Goal: Transaction & Acquisition: Book appointment/travel/reservation

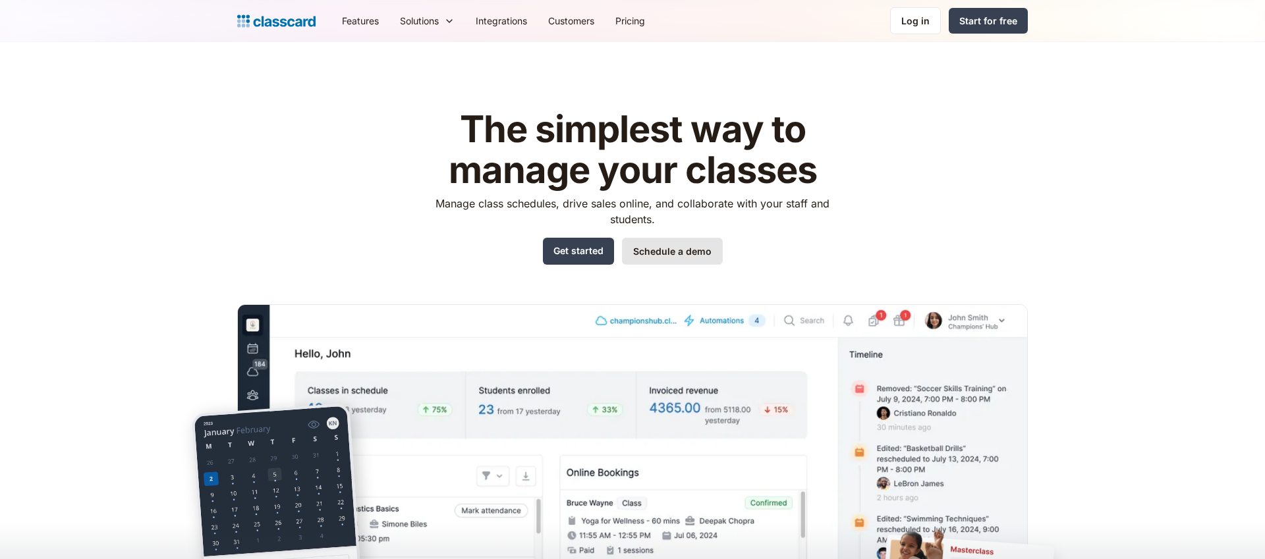
click at [673, 249] on link "Schedule a demo" at bounding box center [672, 251] width 101 height 27
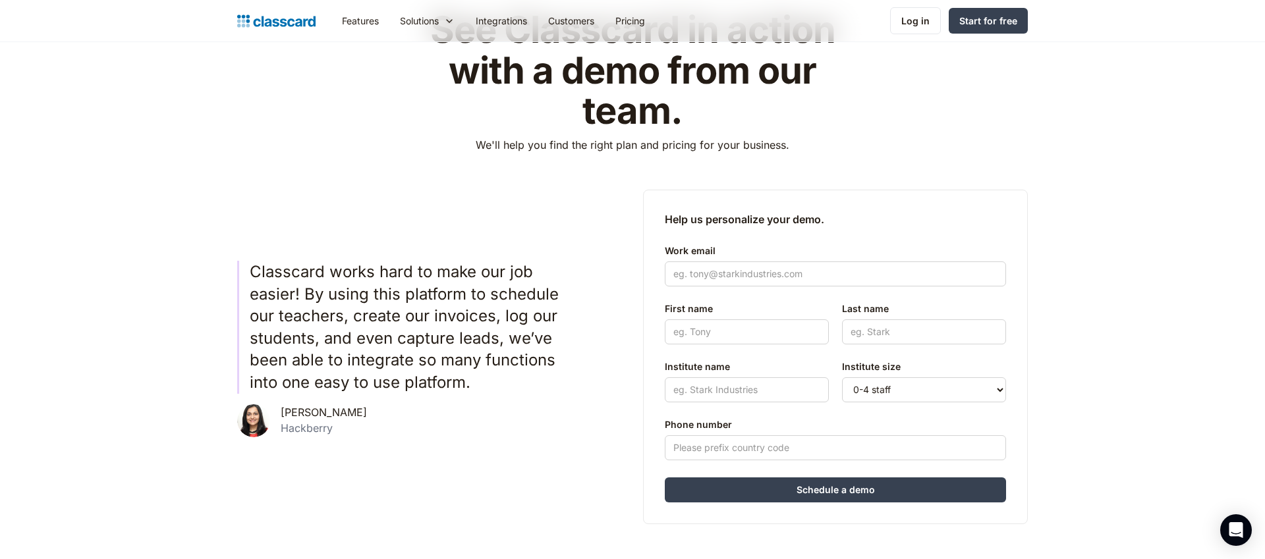
scroll to position [185, 0]
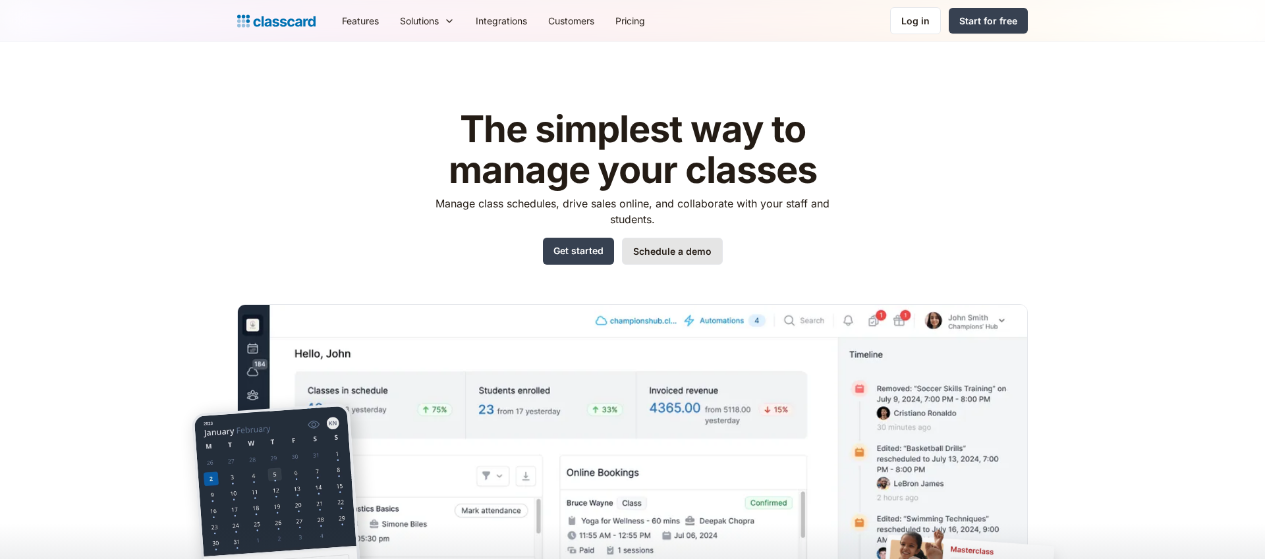
click at [637, 257] on link "Schedule a demo" at bounding box center [672, 251] width 101 height 27
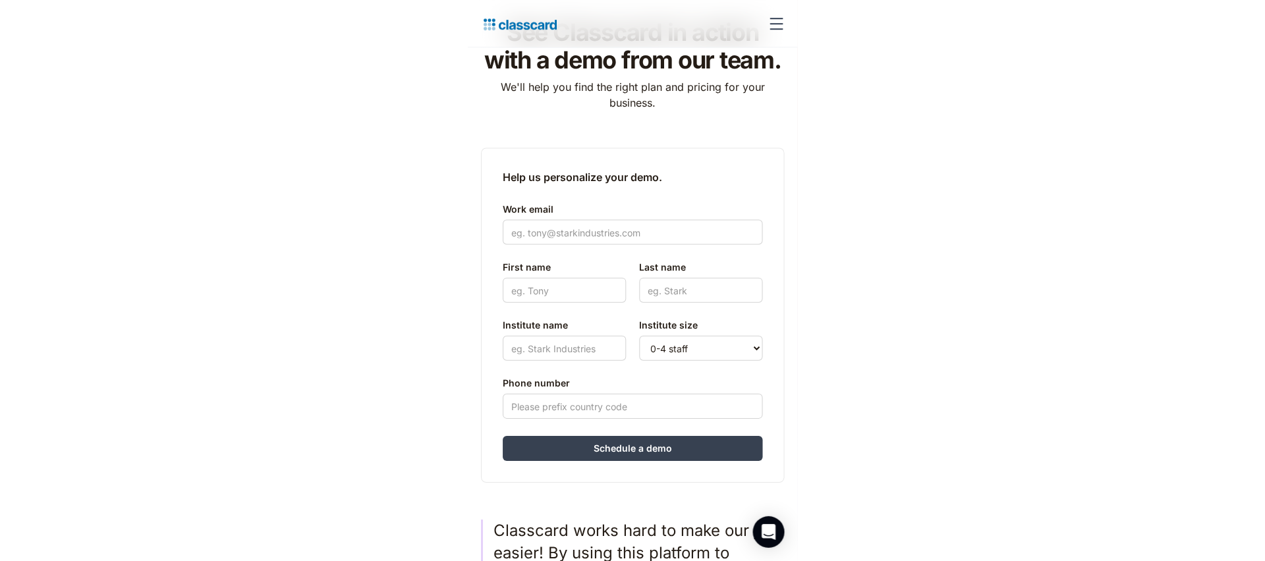
scroll to position [76, 0]
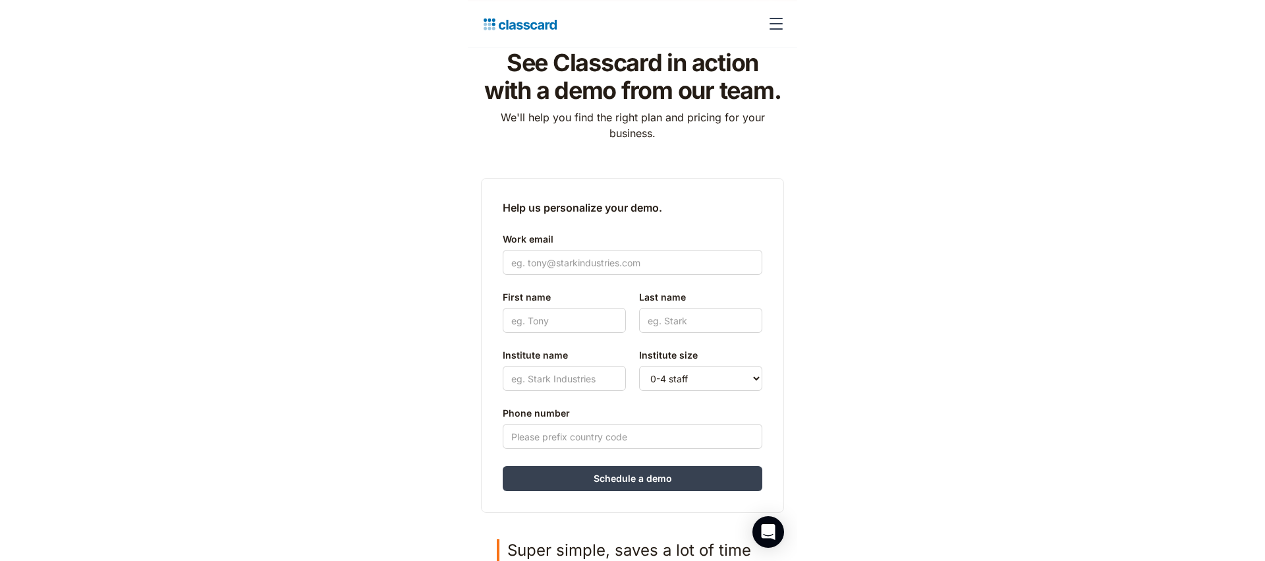
scroll to position [49, 0]
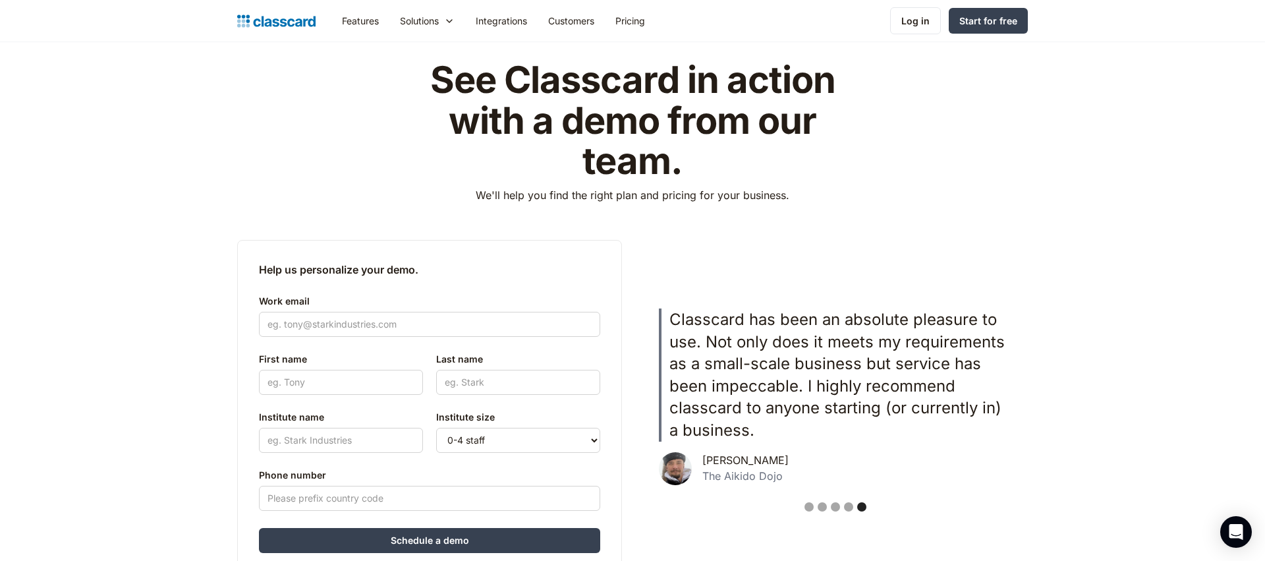
click at [806, 509] on div "Show slide 1 of 5" at bounding box center [809, 506] width 9 height 9
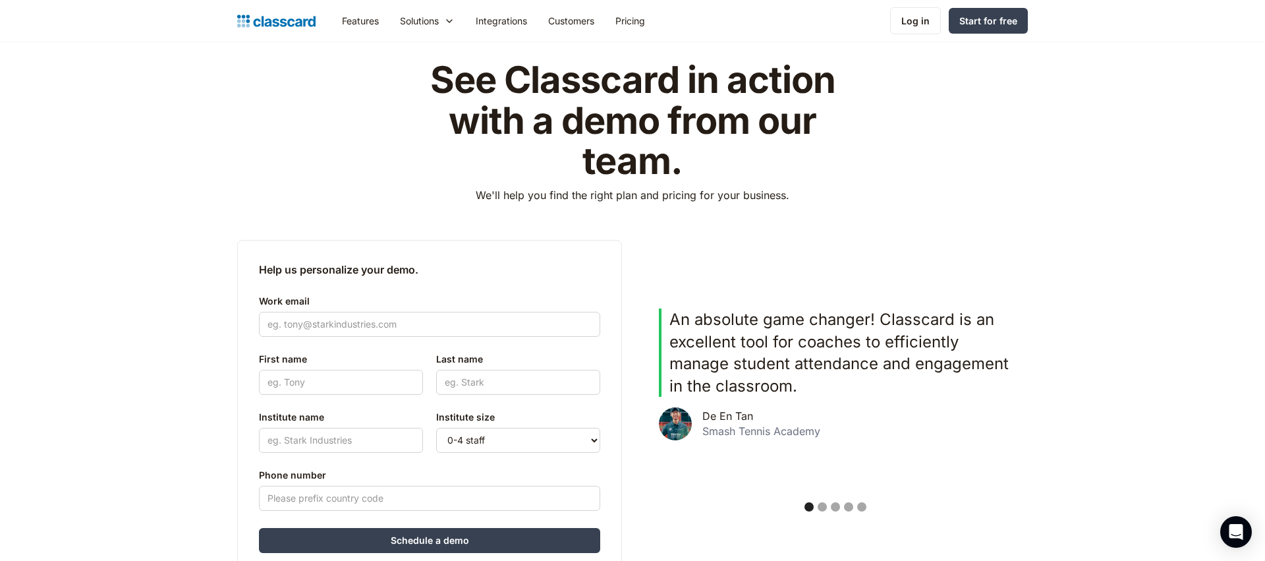
click at [821, 507] on div "Show slide 2 of 5" at bounding box center [822, 506] width 9 height 9
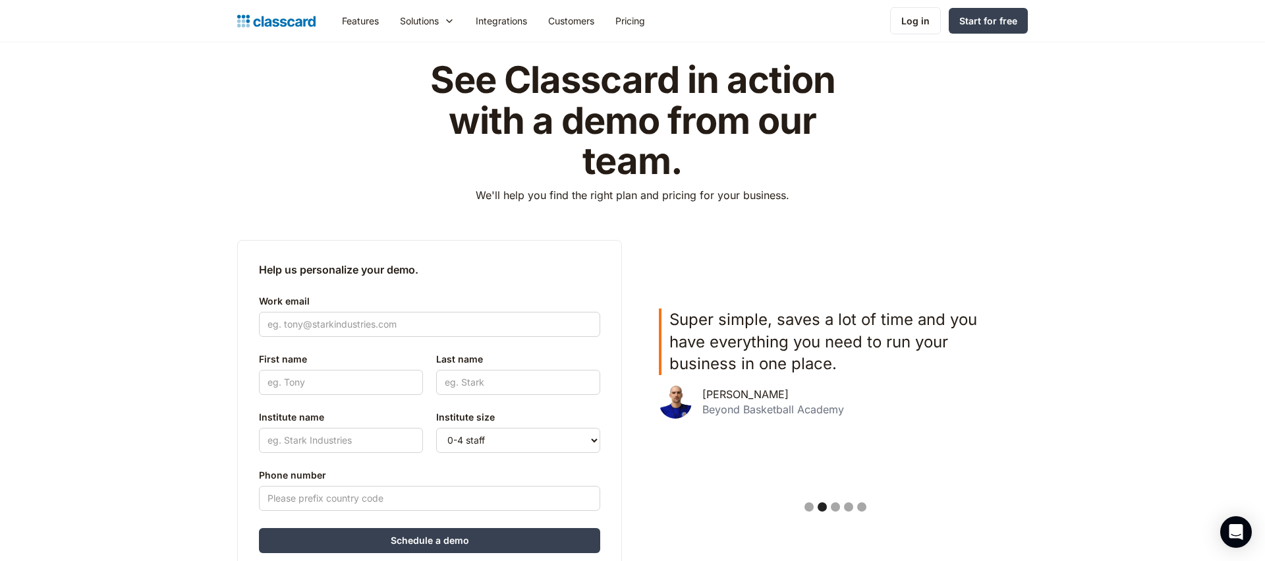
click at [834, 507] on div "Show slide 3 of 5" at bounding box center [835, 506] width 9 height 9
click at [851, 507] on div "Show slide 4 of 5" at bounding box center [848, 506] width 9 height 9
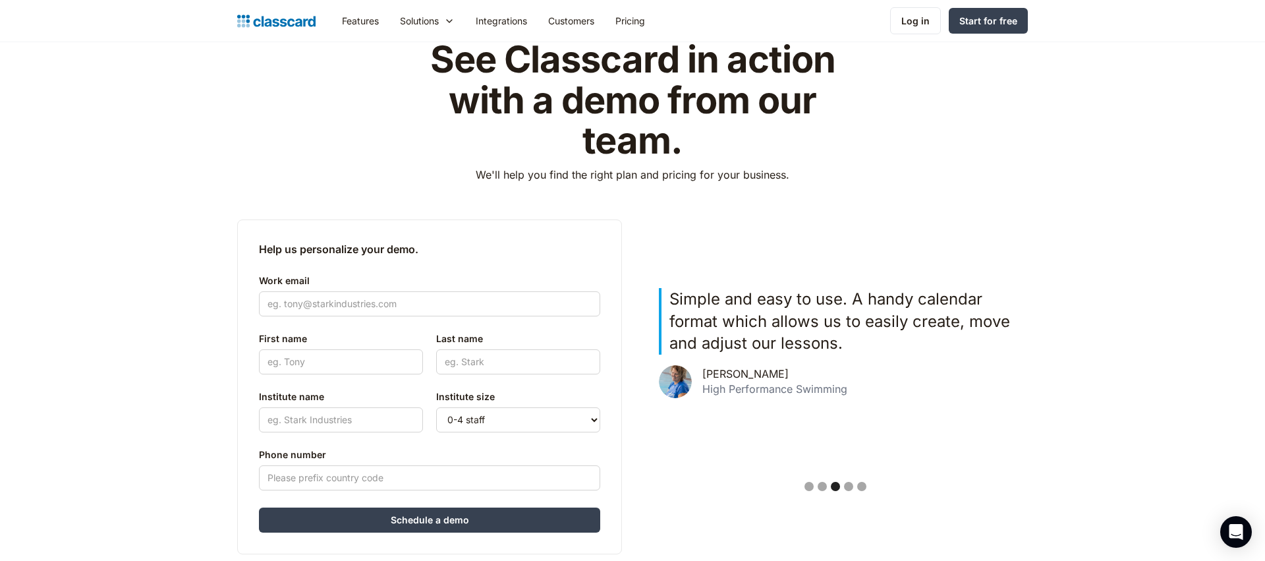
scroll to position [71, 0]
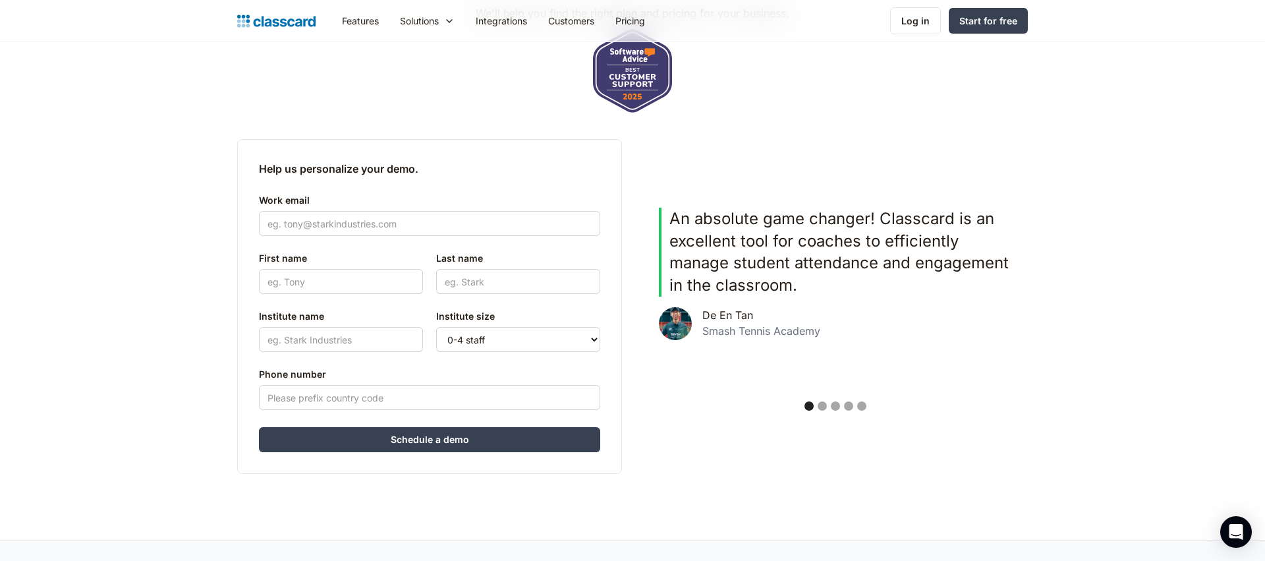
scroll to position [235, 0]
click at [822, 406] on div "Show slide 2 of 5" at bounding box center [822, 405] width 9 height 9
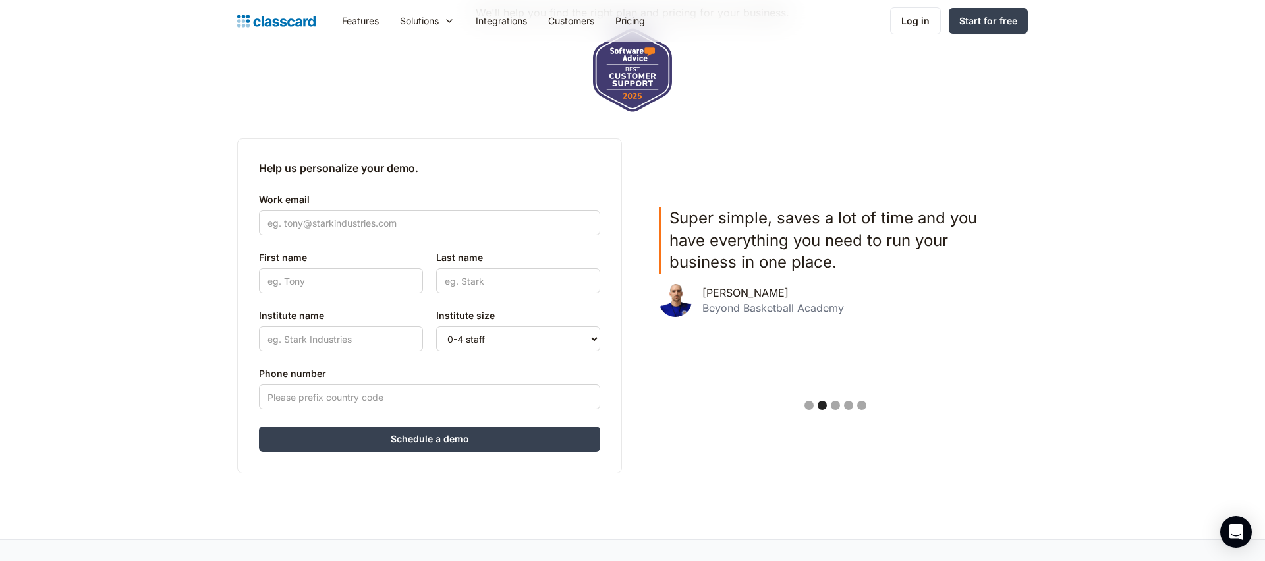
click at [837, 405] on div "Show slide 3 of 5" at bounding box center [835, 405] width 9 height 9
click at [849, 405] on div "Show slide 4 of 5" at bounding box center [848, 405] width 9 height 9
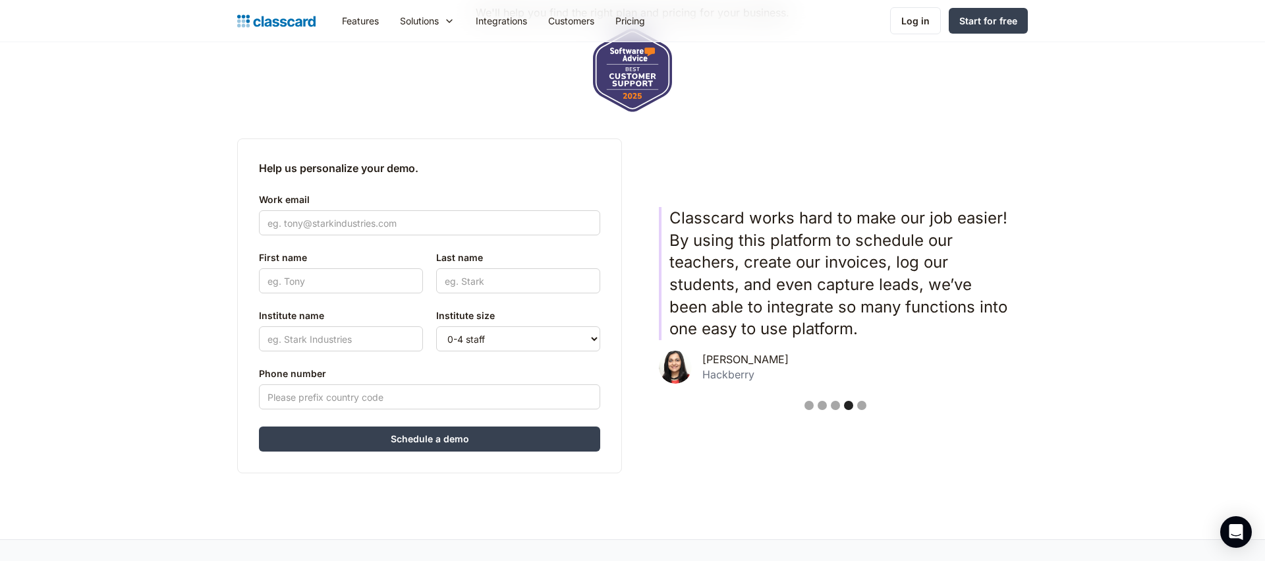
click at [864, 406] on div "Show slide 5 of 5" at bounding box center [861, 405] width 9 height 9
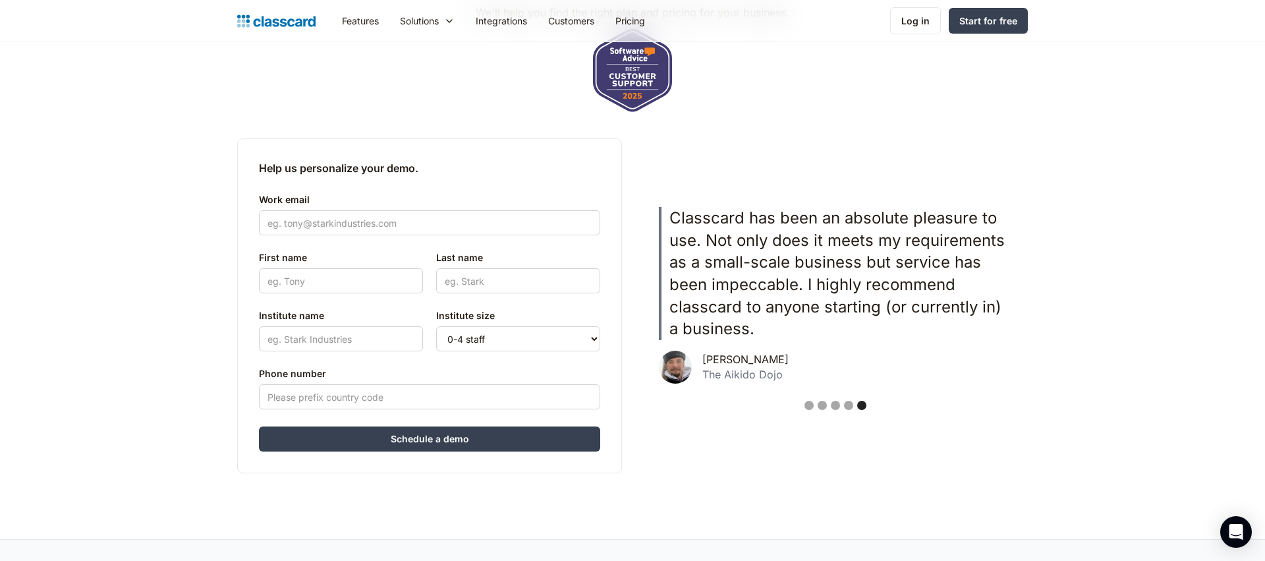
click at [812, 408] on div "Show slide 1 of 5" at bounding box center [809, 405] width 9 height 9
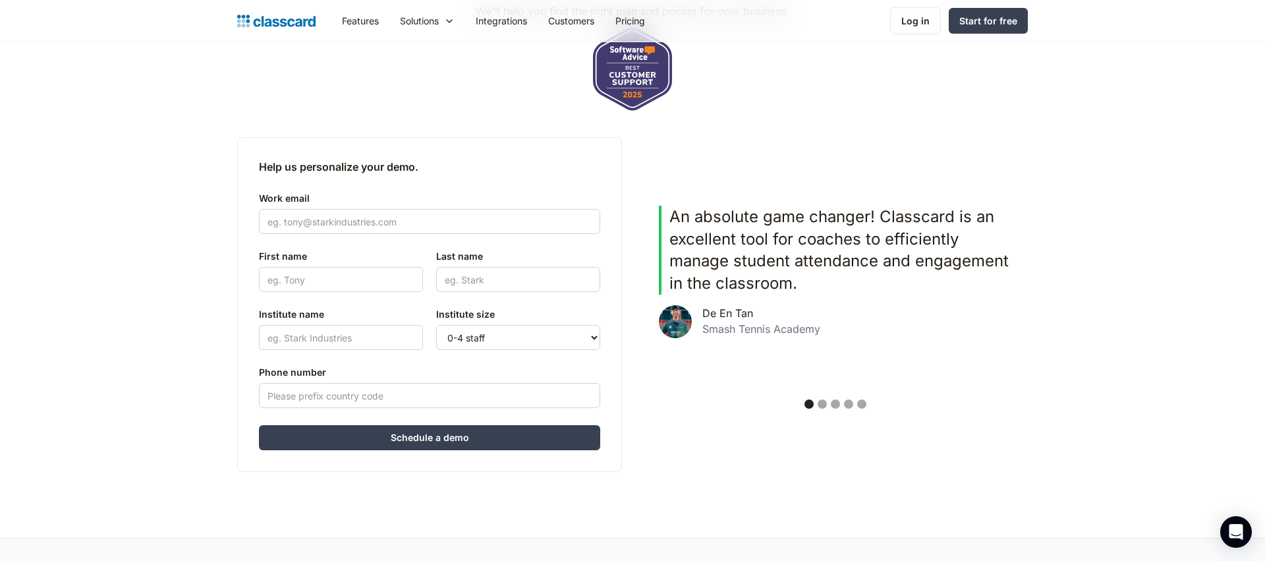
scroll to position [0, 0]
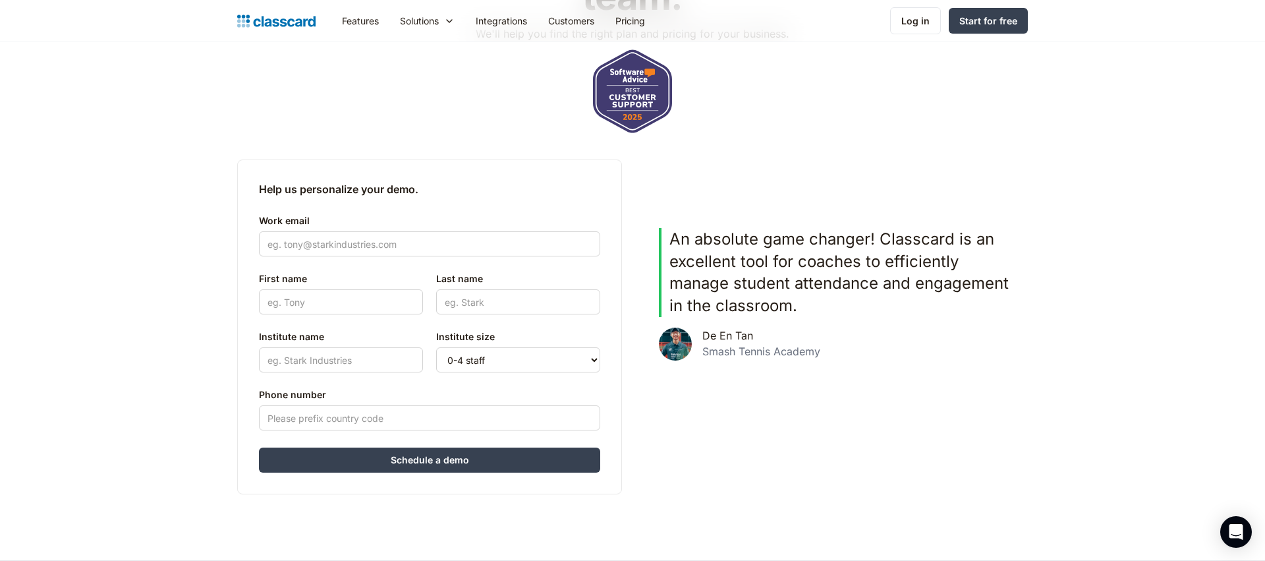
scroll to position [208, 0]
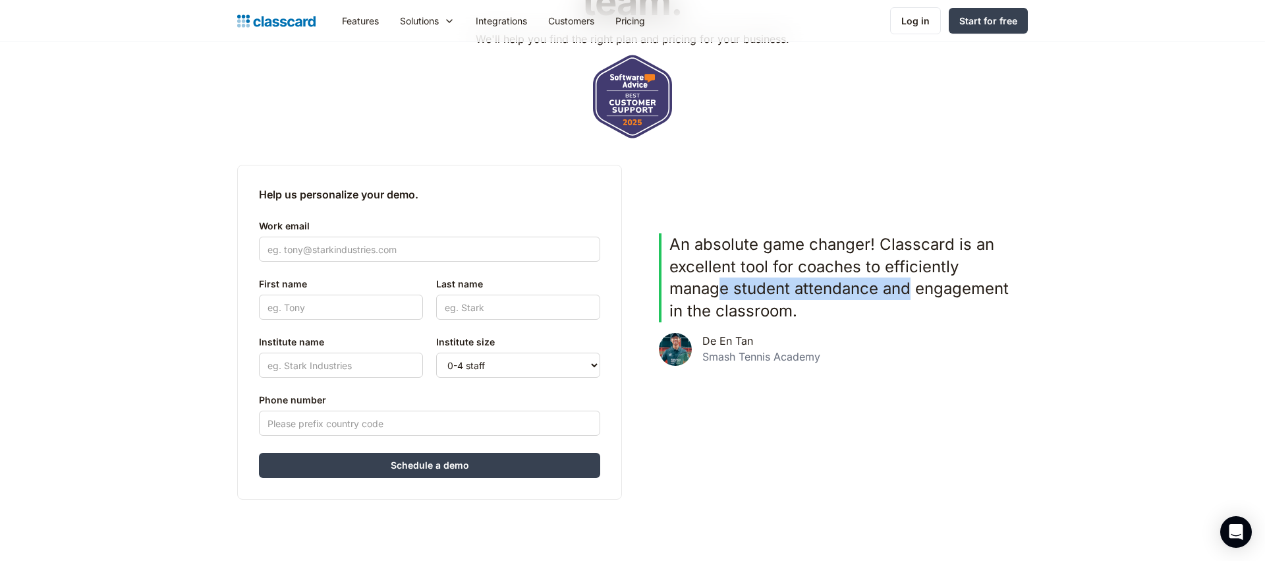
drag, startPoint x: 908, startPoint y: 292, endPoint x: 714, endPoint y: 291, distance: 194.4
click at [715, 291] on p "An absolute game changer! Classcard is an excellent tool for coaches to efficie…" at bounding box center [840, 277] width 343 height 88
click at [1105, 294] on header "See Classcard in action with a demo from our team. We'll help you find the righ…" at bounding box center [632, 199] width 1265 height 731
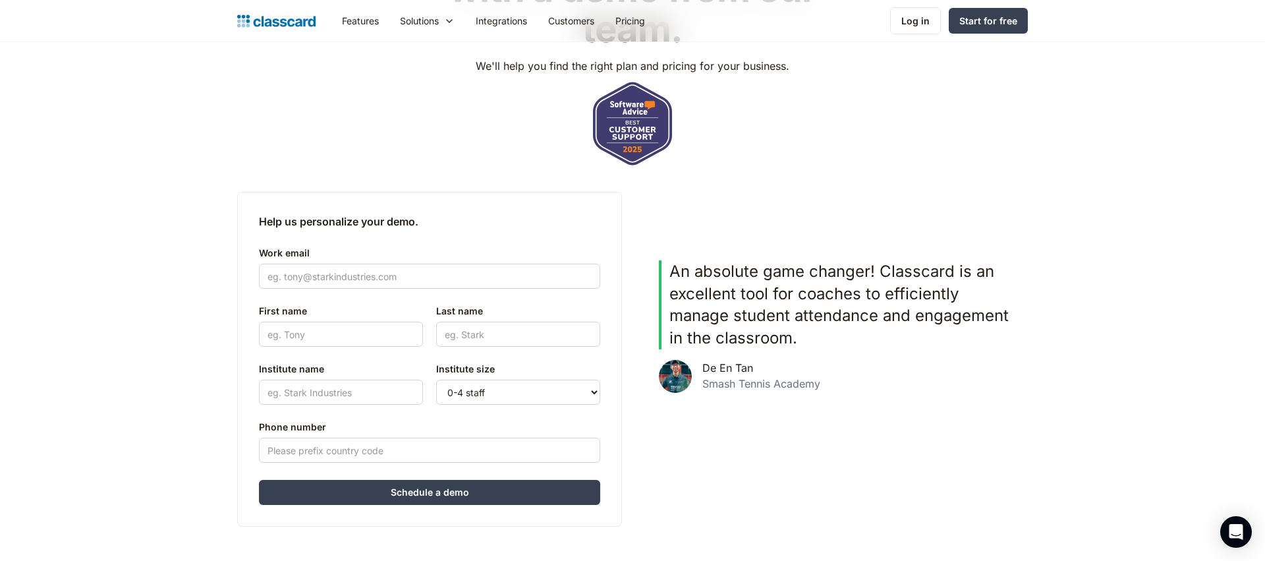
scroll to position [0, 0]
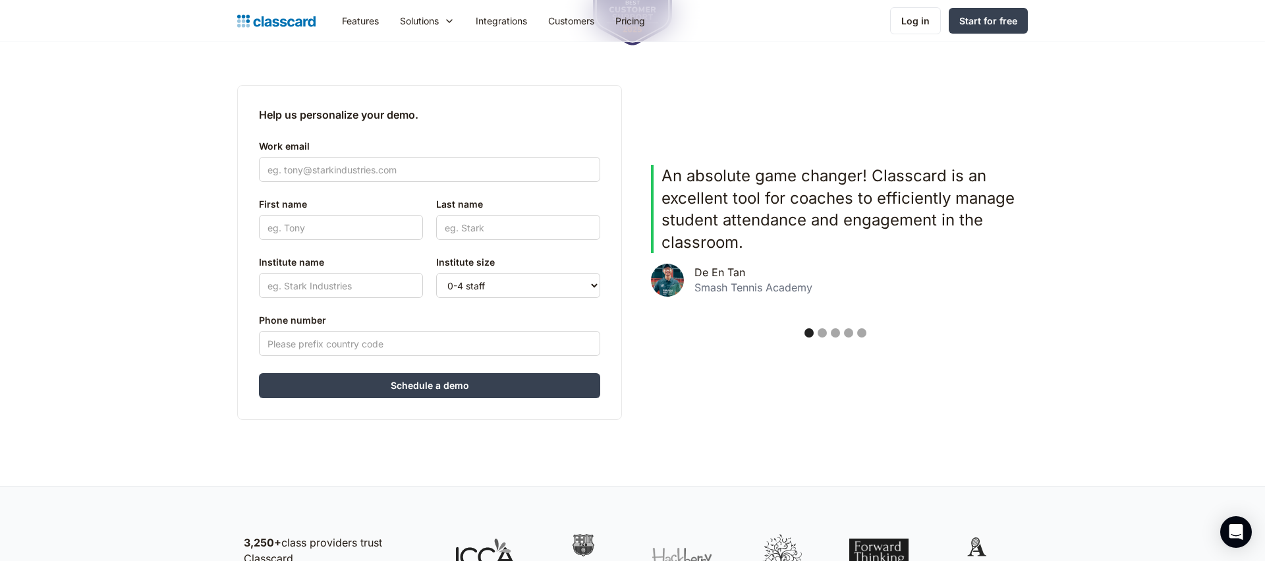
scroll to position [339, 0]
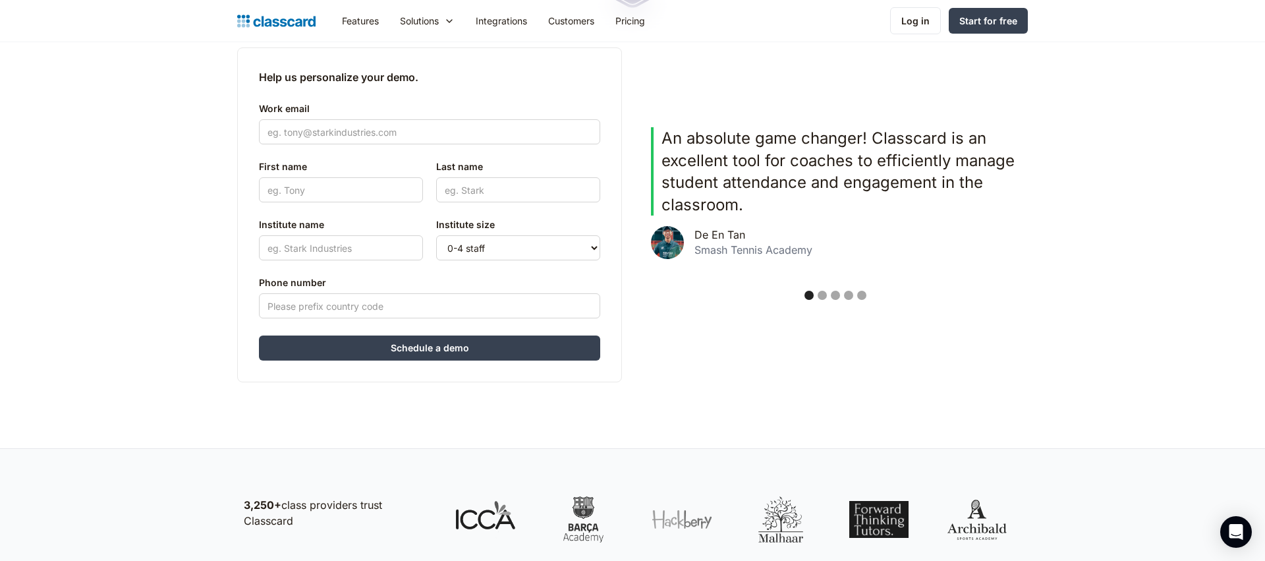
click at [821, 295] on div "Show slide 2 of 5" at bounding box center [822, 295] width 9 height 9
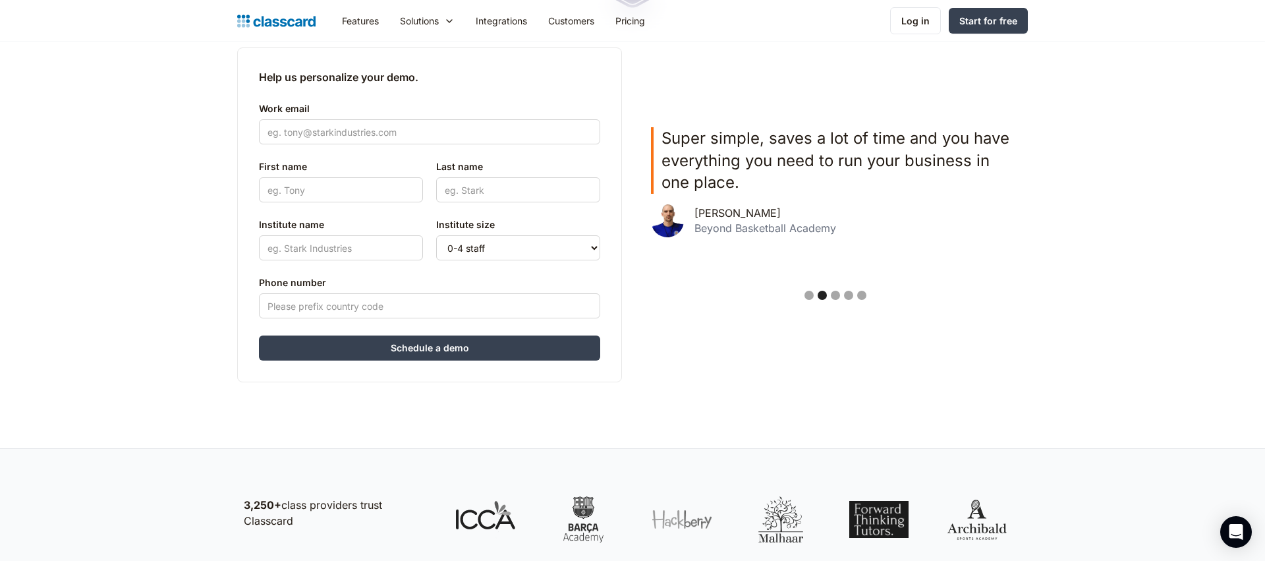
click at [832, 298] on div "Show slide 3 of 5" at bounding box center [835, 295] width 9 height 9
click at [851, 297] on div "Show slide 4 of 5" at bounding box center [848, 295] width 9 height 9
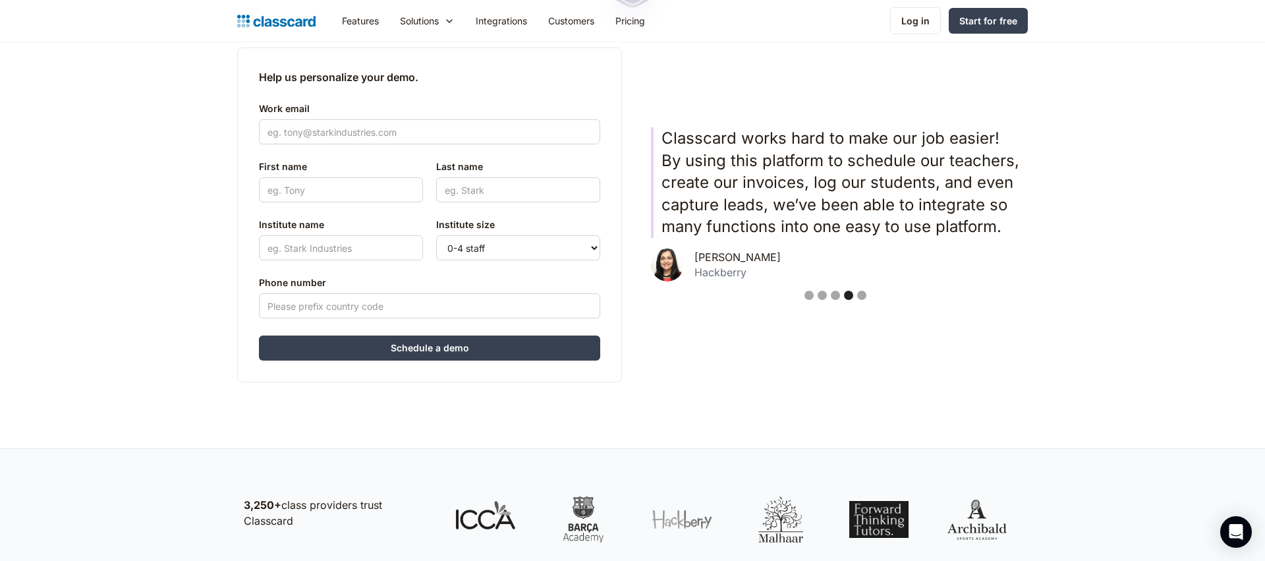
click at [861, 297] on div "Show slide 5 of 5" at bounding box center [861, 295] width 9 height 9
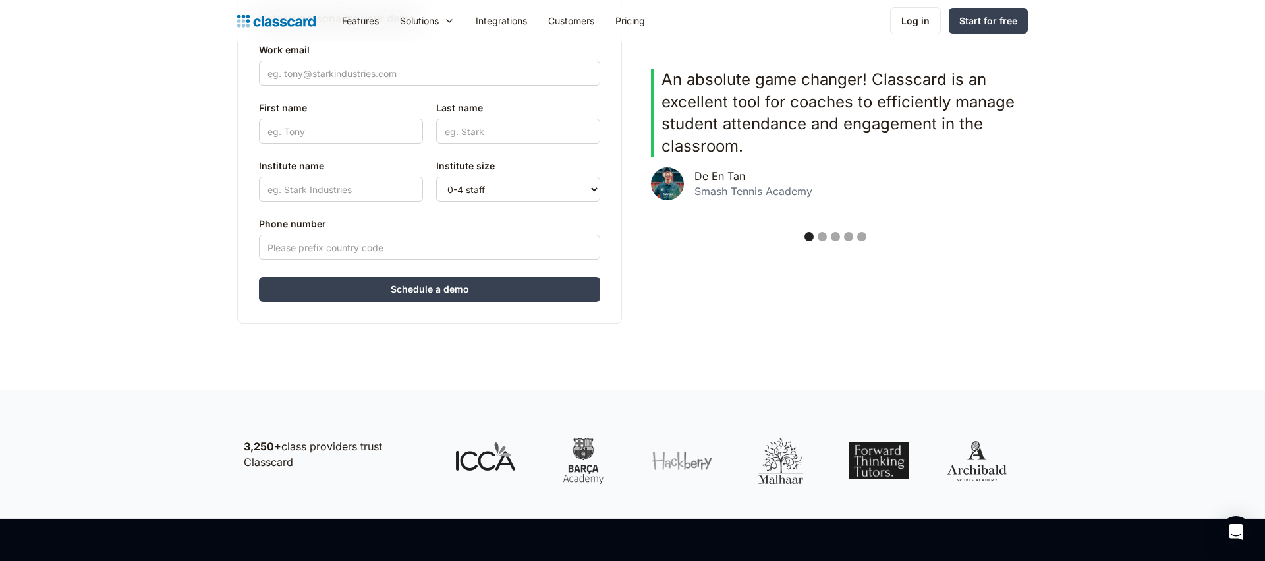
scroll to position [0, 0]
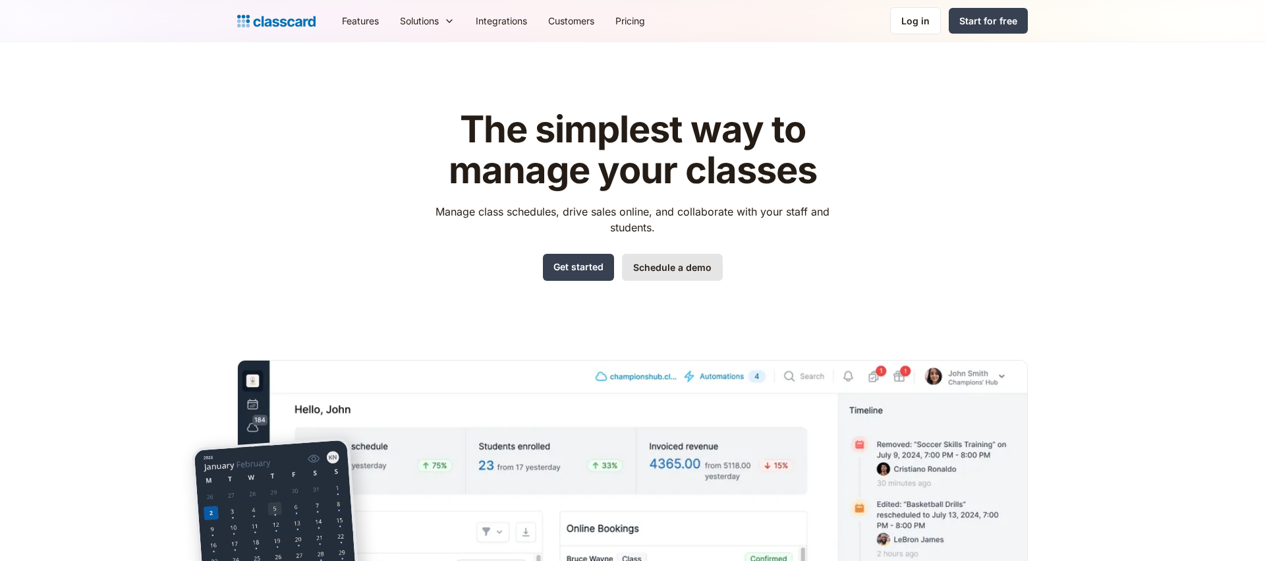
click at [667, 265] on link "Schedule a demo" at bounding box center [672, 267] width 101 height 27
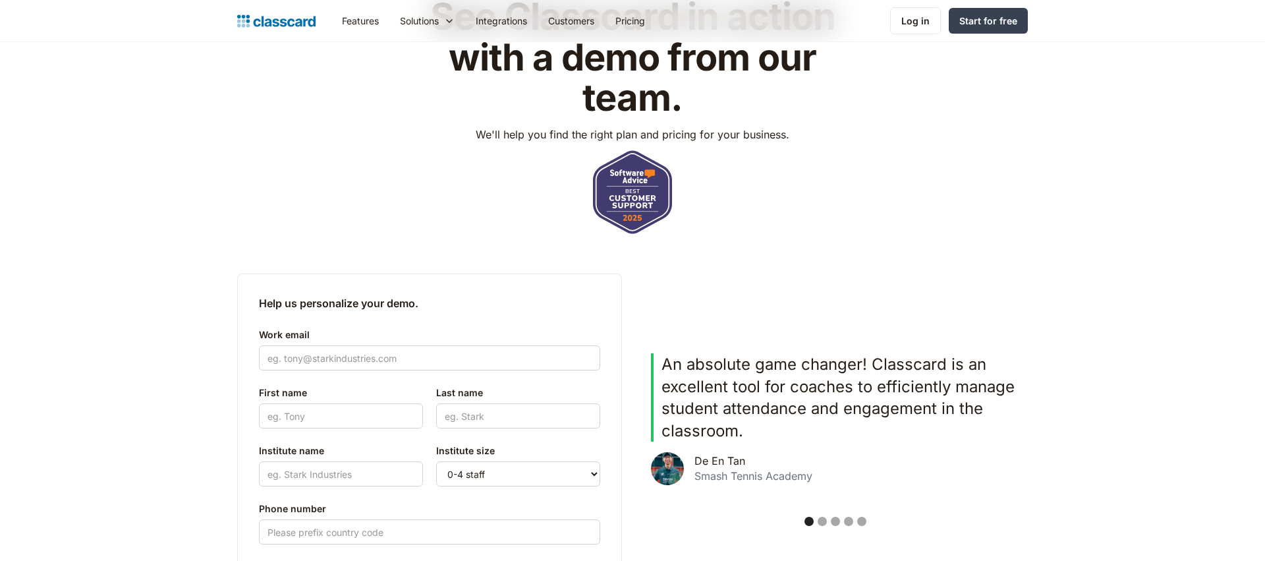
scroll to position [293, 0]
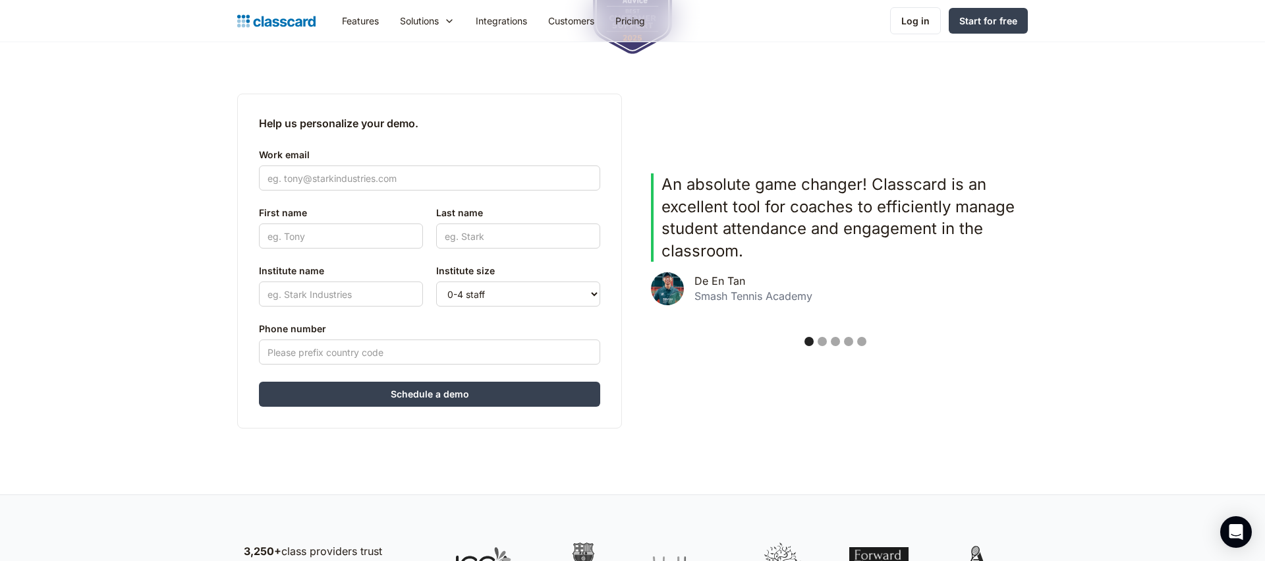
click at [823, 341] on div "Show slide 2 of 5" at bounding box center [822, 341] width 9 height 9
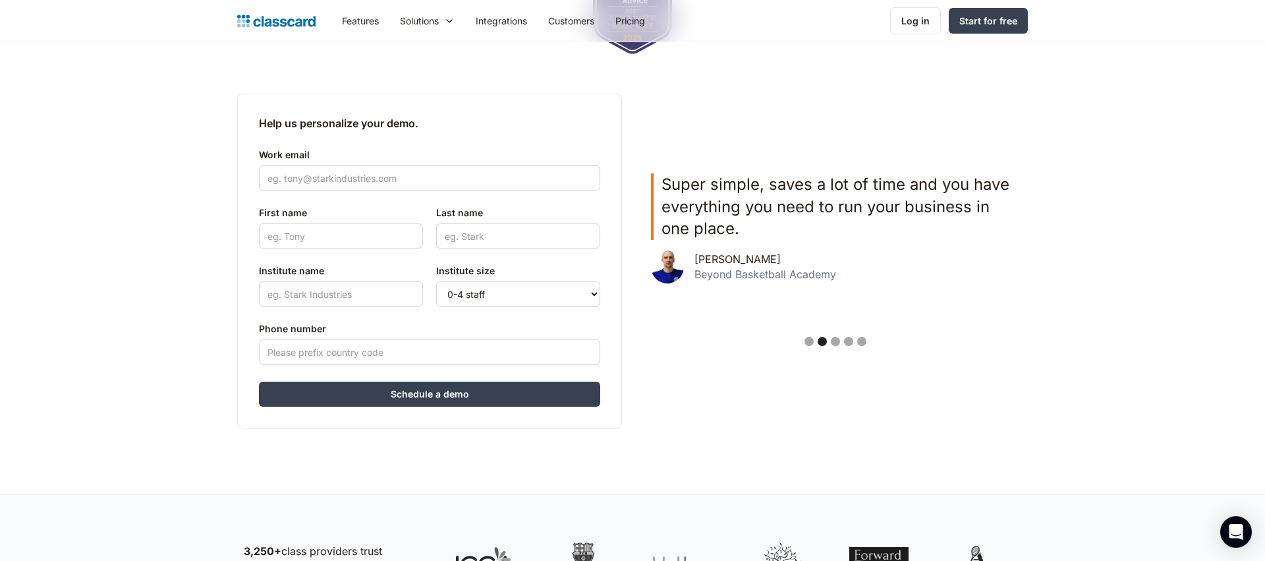
click at [834, 341] on div "Show slide 3 of 5" at bounding box center [835, 341] width 9 height 9
click at [848, 341] on div "Show slide 4 of 5" at bounding box center [848, 341] width 9 height 9
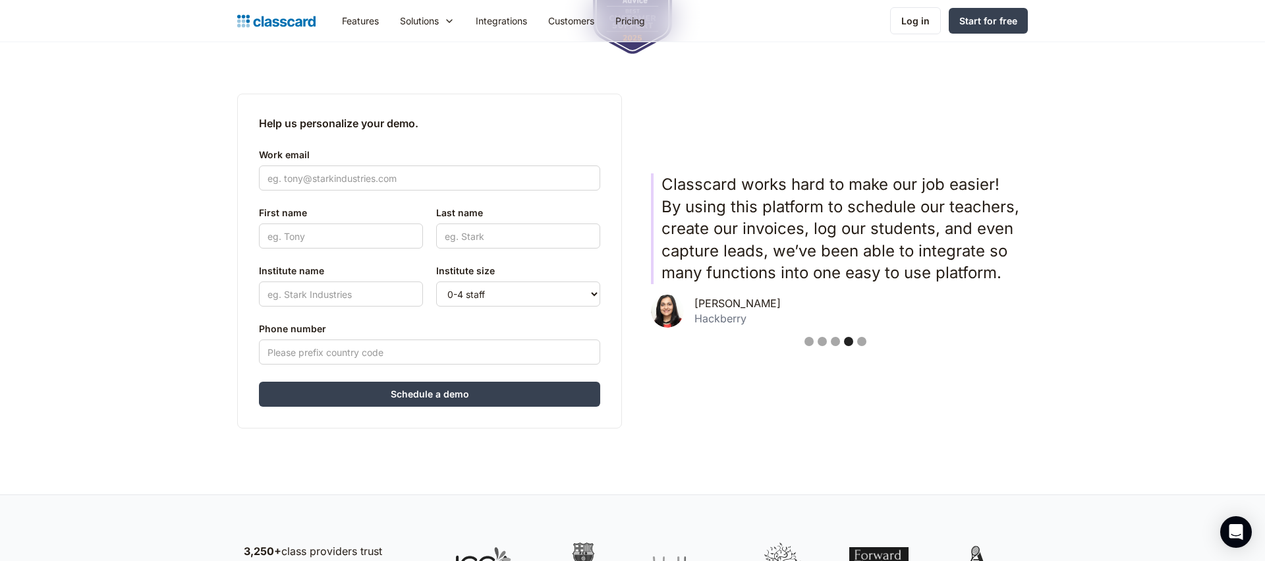
click at [866, 342] on div "carousel" at bounding box center [835, 343] width 385 height 26
click at [862, 342] on div "Show slide 5 of 5" at bounding box center [861, 341] width 9 height 9
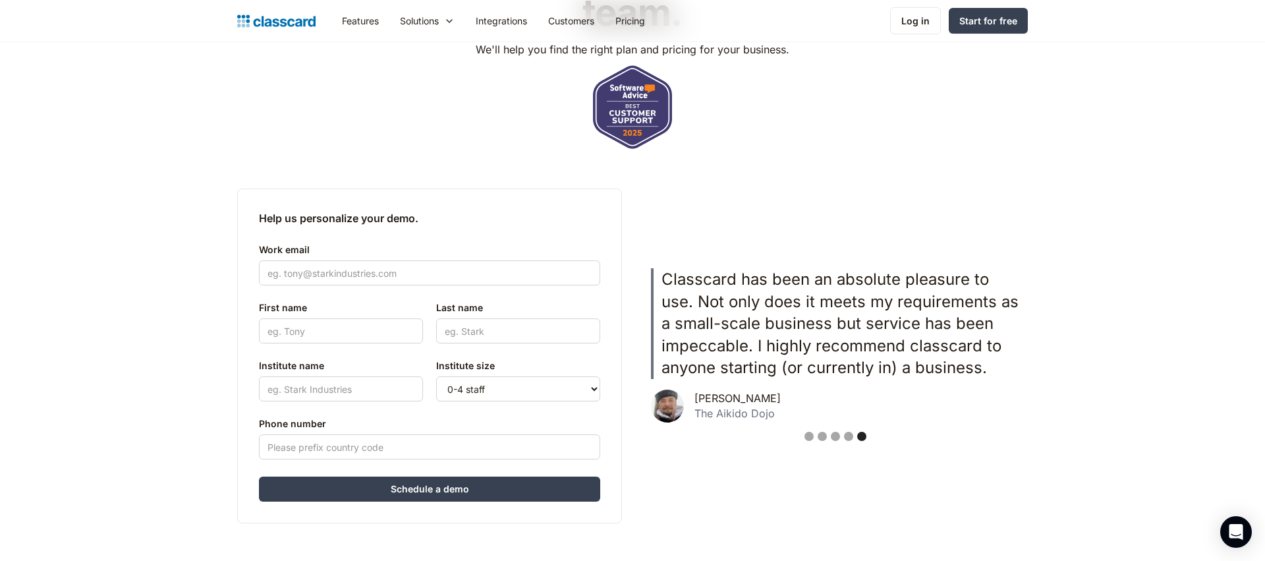
scroll to position [192, 0]
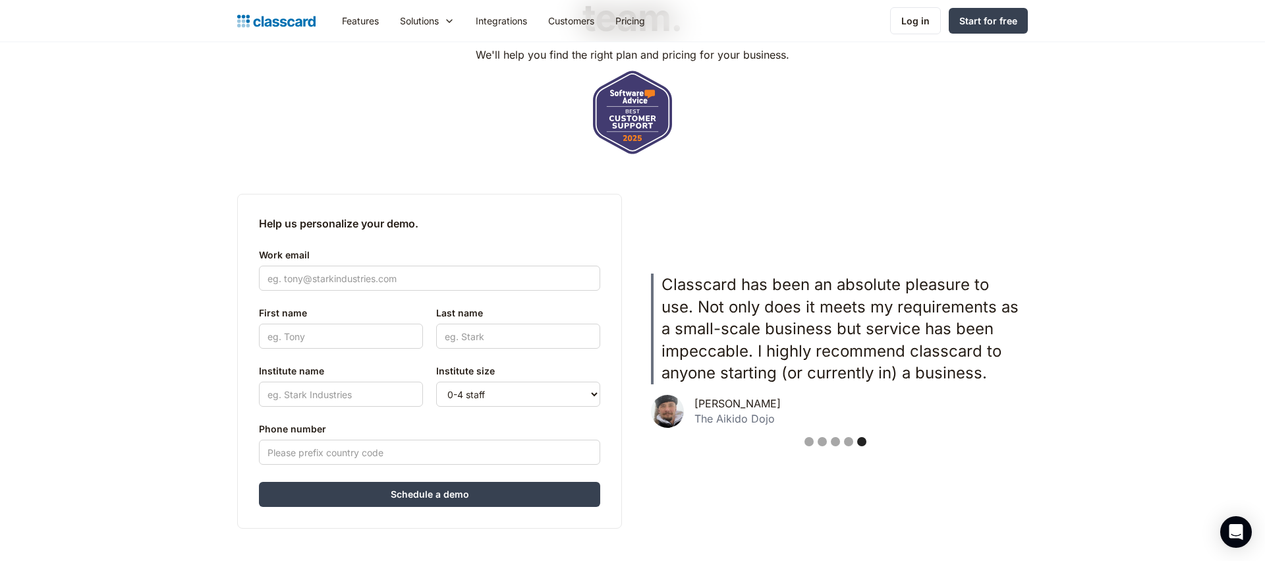
click at [810, 440] on div "Show slide 1 of 5" at bounding box center [809, 441] width 9 height 9
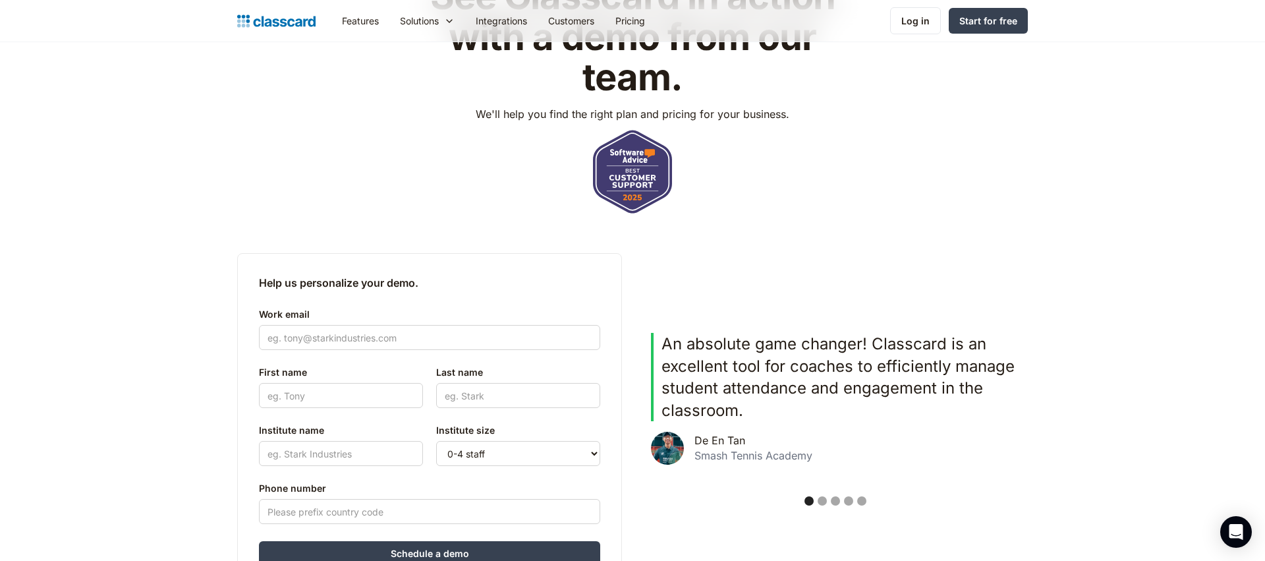
scroll to position [216, 0]
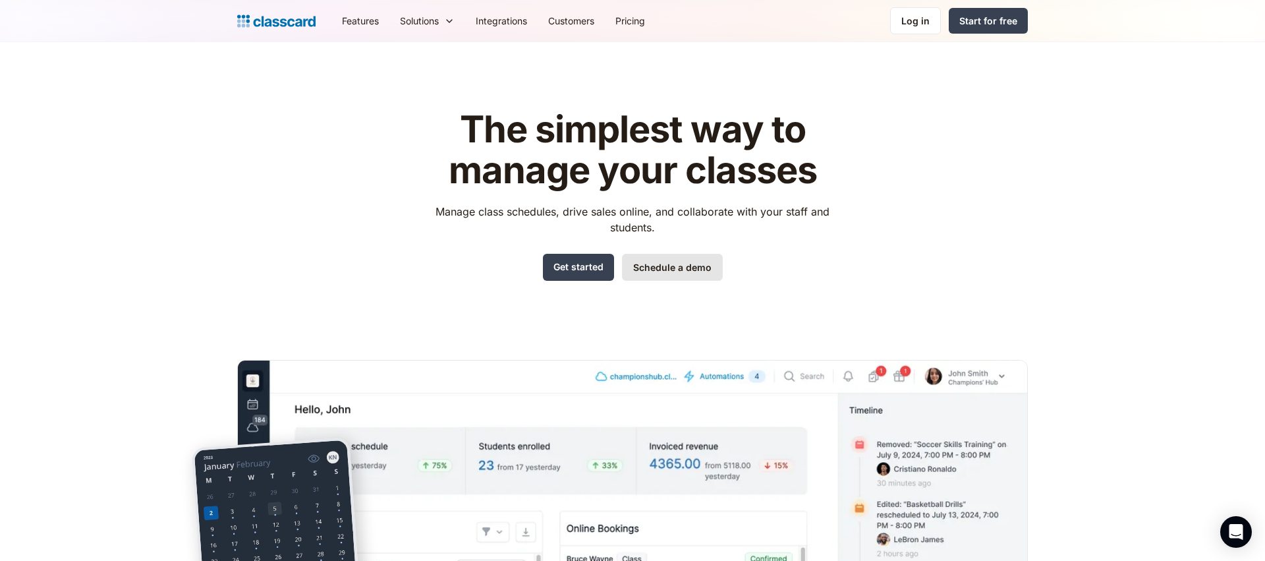
click at [672, 260] on link "Schedule a demo" at bounding box center [672, 267] width 101 height 27
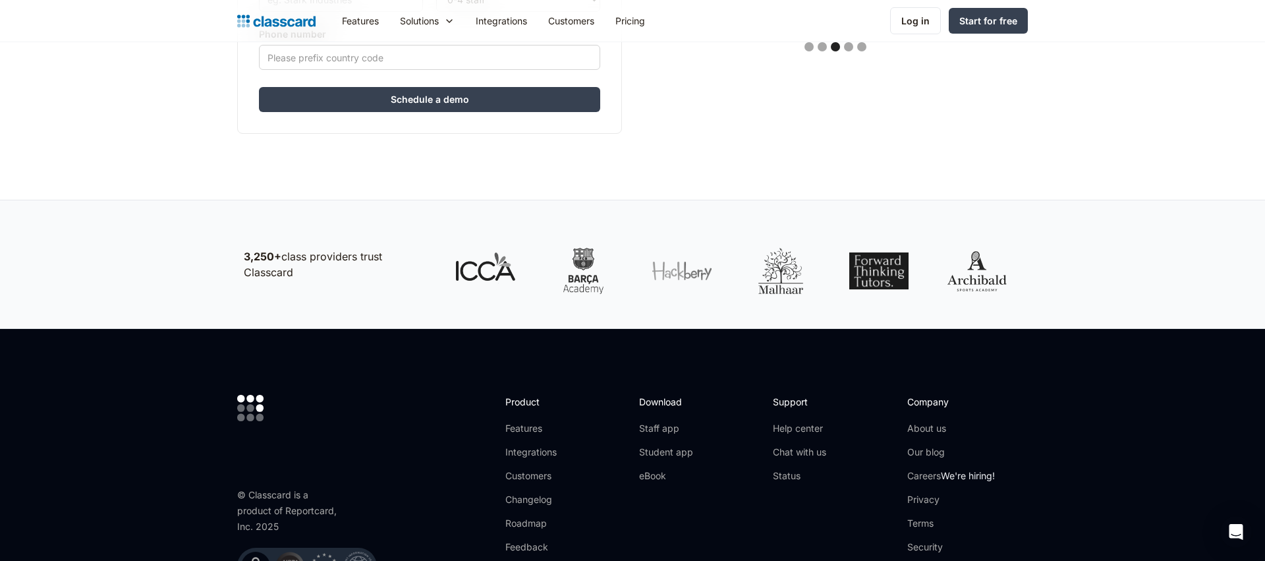
scroll to position [687, 0]
